Goal: Find specific page/section: Find specific page/section

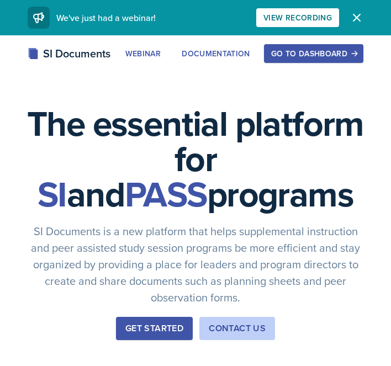
click at [284, 58] on div "Go to Dashboard" at bounding box center [313, 53] width 85 height 9
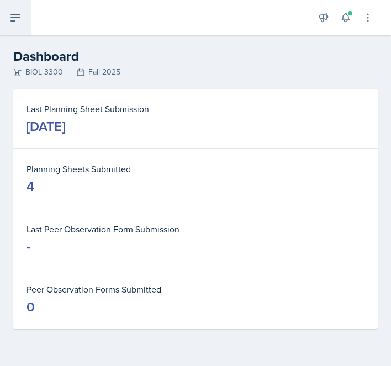
click at [15, 20] on icon at bounding box center [15, 17] width 13 height 13
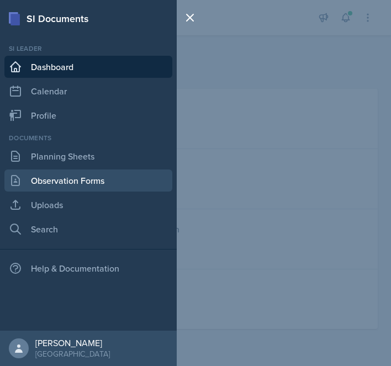
click at [91, 184] on link "Observation Forms" at bounding box center [88, 181] width 168 height 22
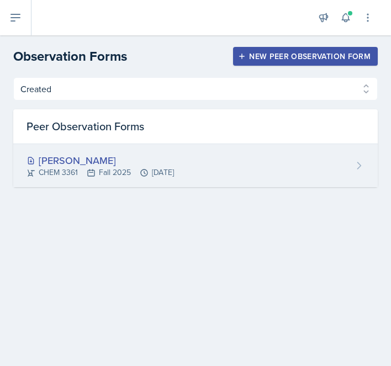
click at [133, 151] on div "[PERSON_NAME] CHEM 3361 Fall 2025 [DATE]" at bounding box center [195, 165] width 364 height 43
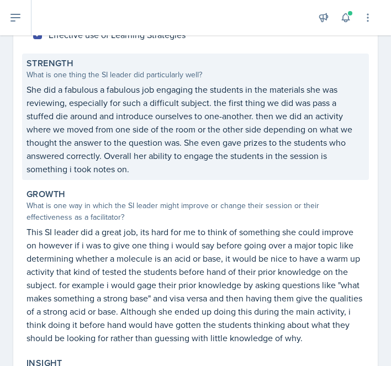
scroll to position [405, 0]
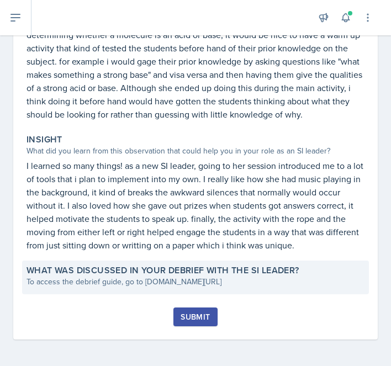
click at [153, 290] on div "What was discussed in your debrief with the SI Leader? To access the debrief gu…" at bounding box center [195, 278] width 347 height 34
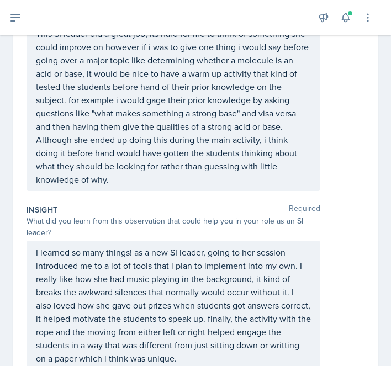
scroll to position [562, 0]
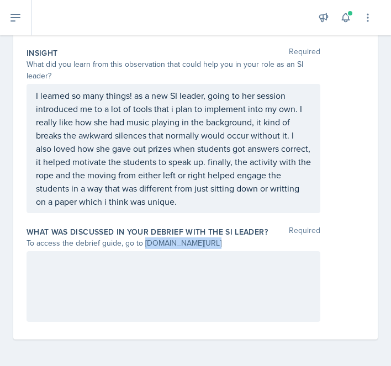
drag, startPoint x: 144, startPoint y: 242, endPoint x: 268, endPoint y: 259, distance: 125.3
click at [268, 259] on div "What was discussed in your debrief with the SI Leader? Required To access the d…" at bounding box center [196, 276] width 338 height 109
copy div "[DOMAIN_NAME][URL]"
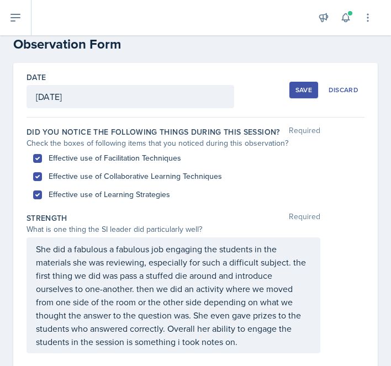
scroll to position [0, 0]
